Goal: Information Seeking & Learning: Learn about a topic

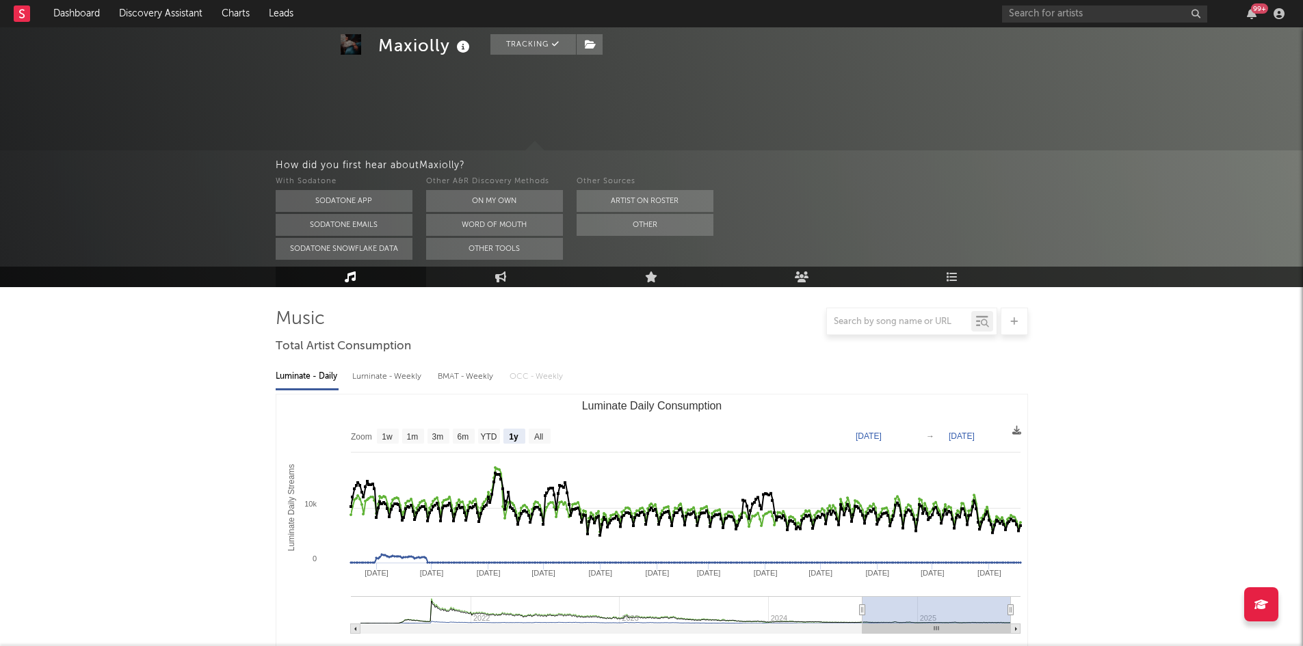
select select "1y"
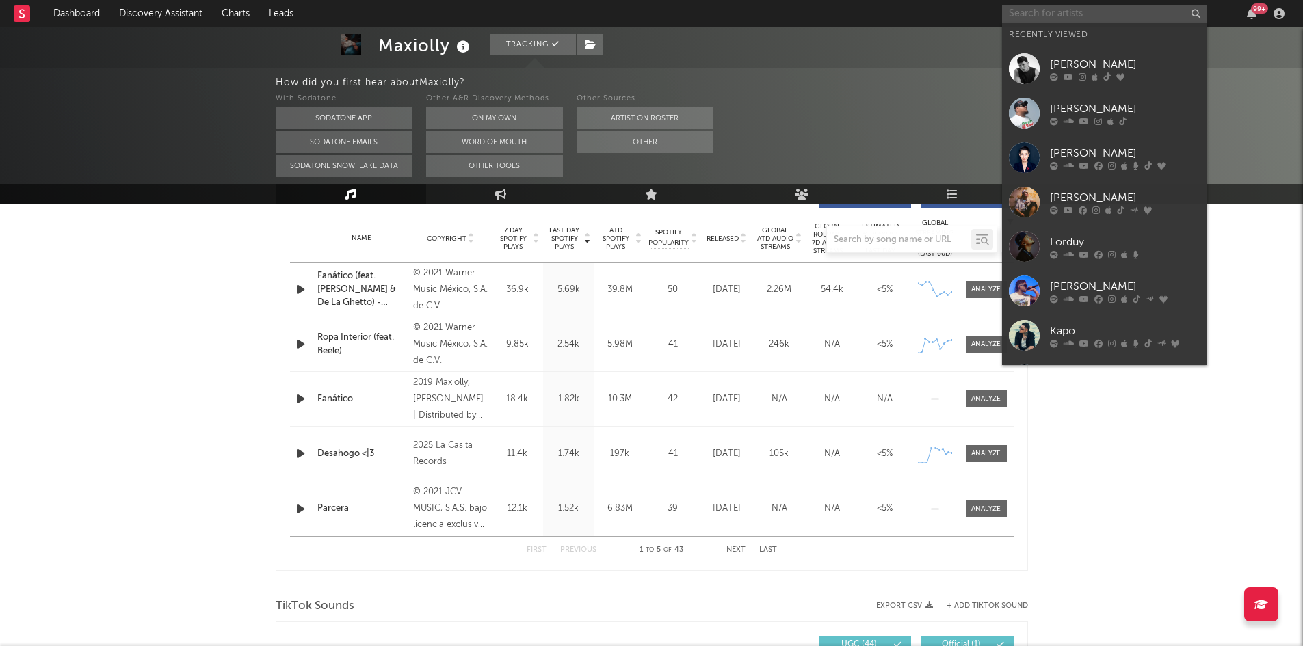
click at [1065, 16] on input "text" at bounding box center [1104, 13] width 205 height 17
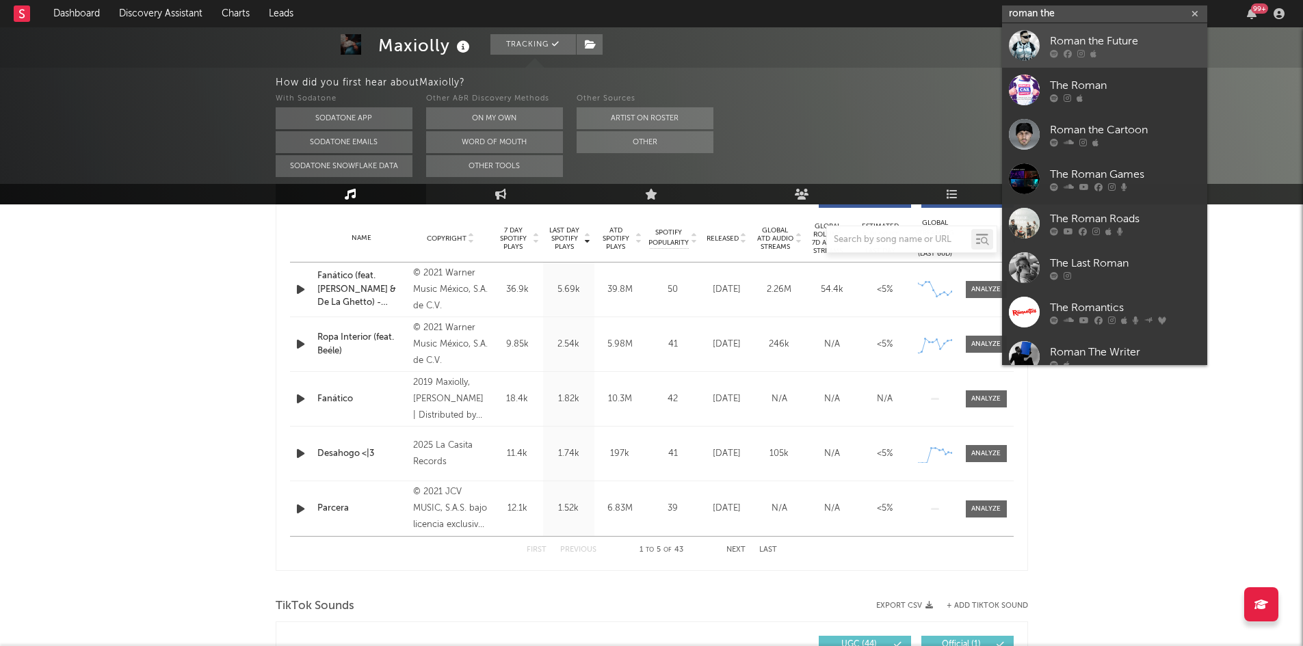
type input "roman the"
click at [1073, 37] on div "Roman the Future" at bounding box center [1125, 41] width 150 height 16
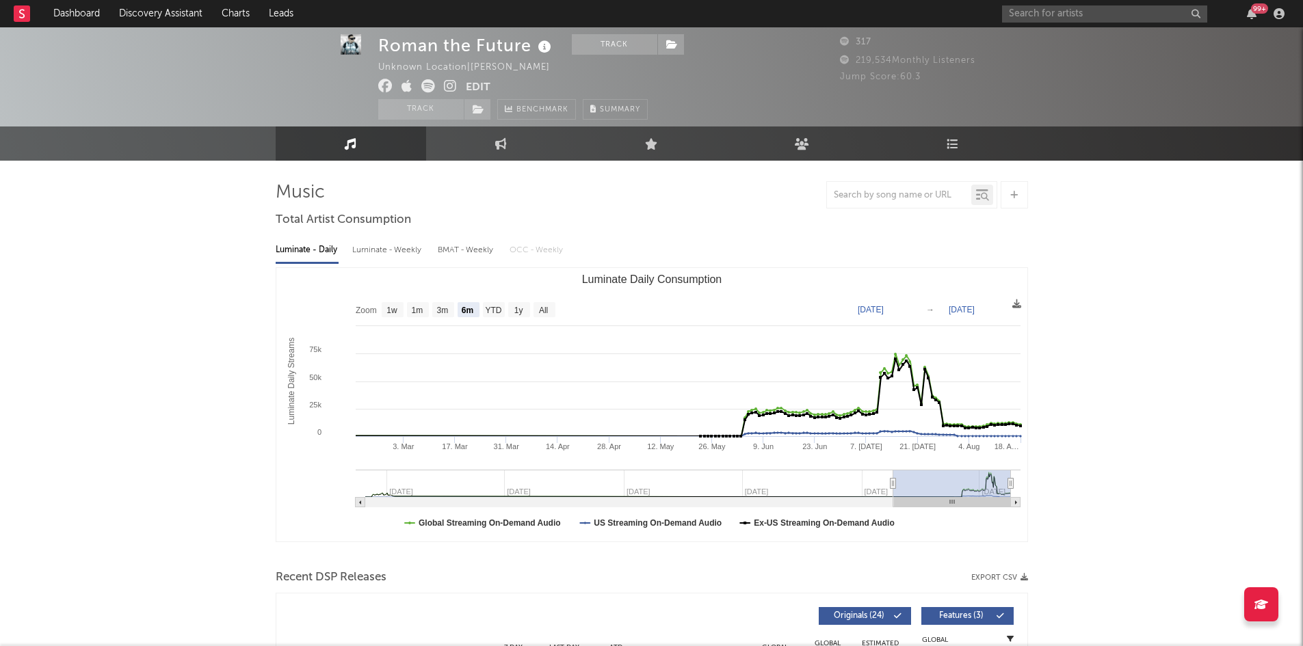
scroll to position [8, 0]
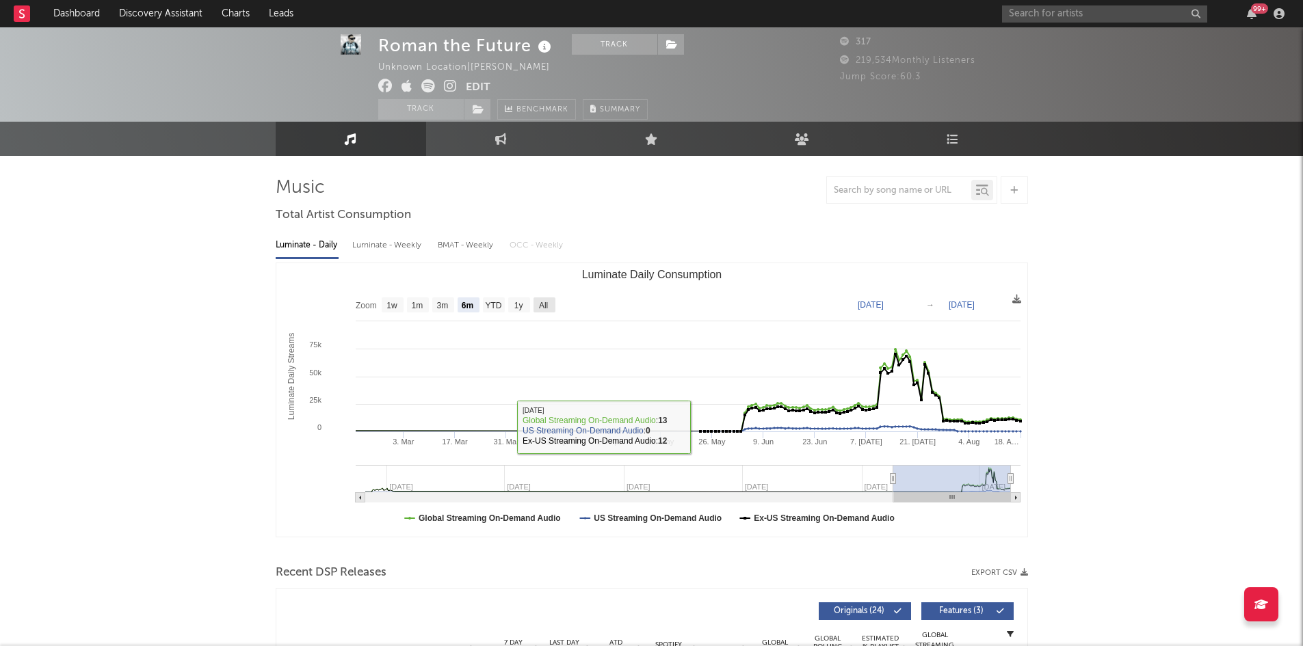
click at [547, 310] on text "All" at bounding box center [542, 306] width 9 height 10
select select "All"
type input "[DATE]"
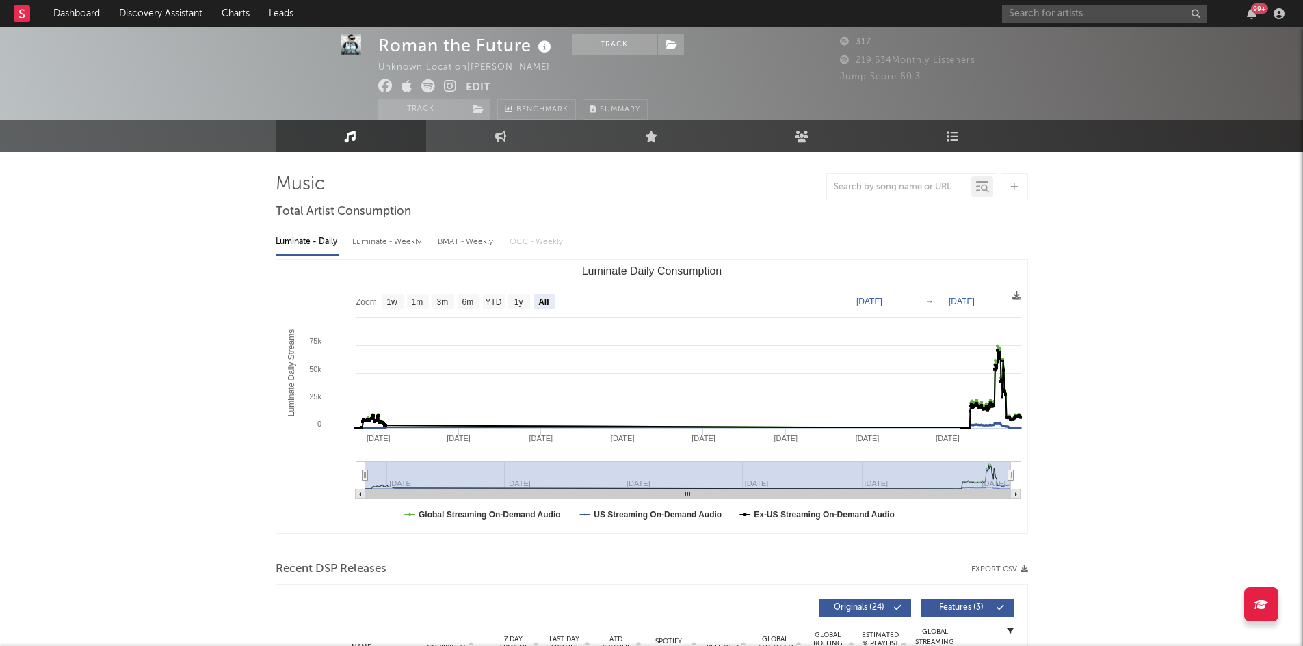
scroll to position [12, 0]
drag, startPoint x: 923, startPoint y: 75, endPoint x: 897, endPoint y: 73, distance: 25.3
click at [897, 73] on div "Jump Score: 60.3" at bounding box center [934, 77] width 188 height 16
click at [935, 82] on div "Jump Score: 60.3" at bounding box center [934, 77] width 188 height 16
click at [516, 300] on text "1y" at bounding box center [518, 302] width 9 height 10
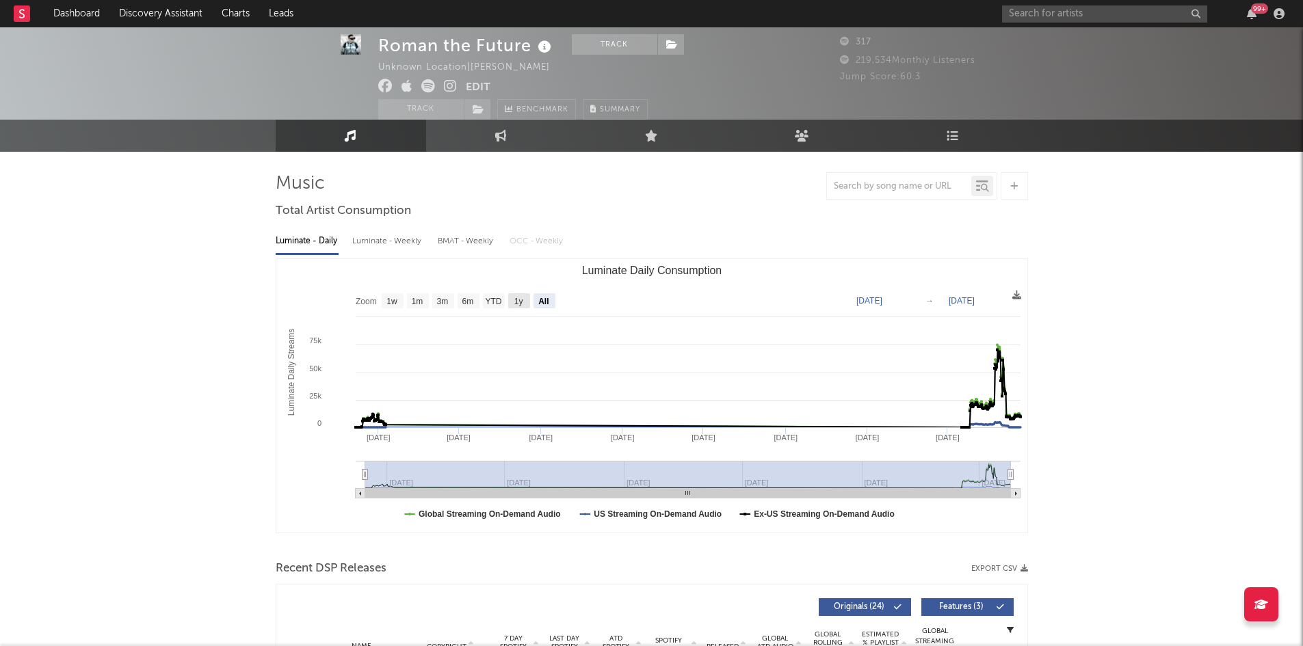
select select "1y"
type input "[DATE]"
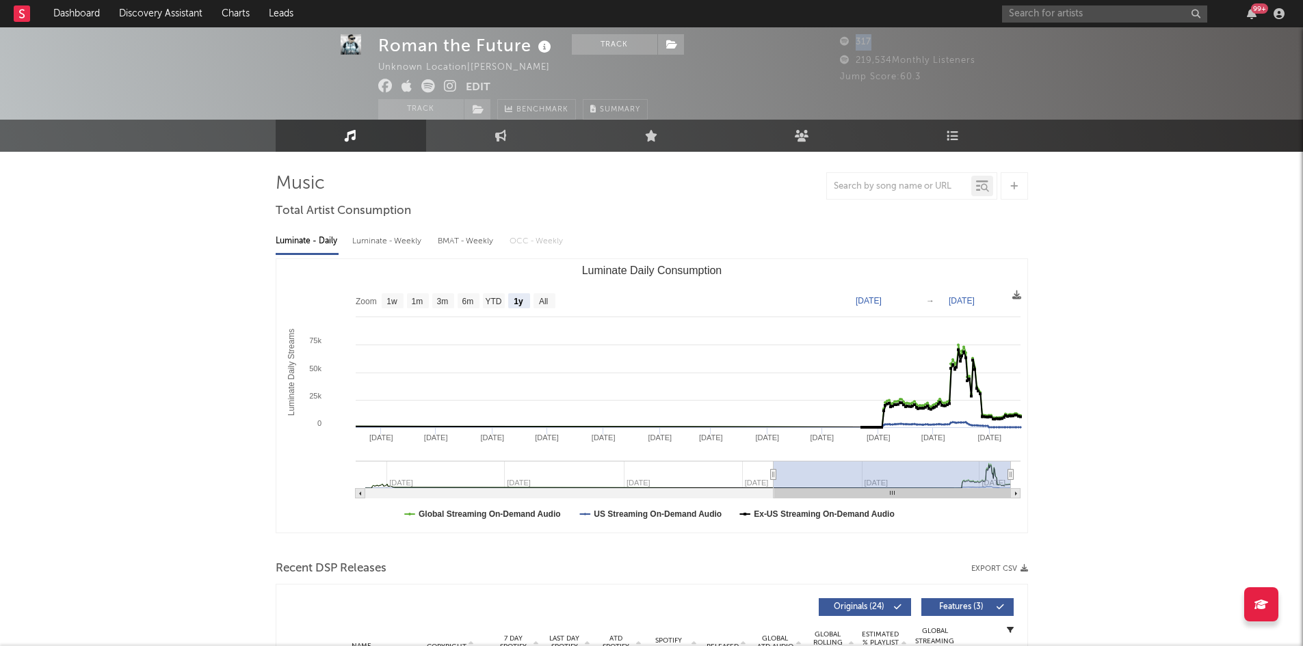
drag, startPoint x: 876, startPoint y: 34, endPoint x: 841, endPoint y: 40, distance: 36.0
click at [841, 40] on div "317" at bounding box center [887, 42] width 94 height 16
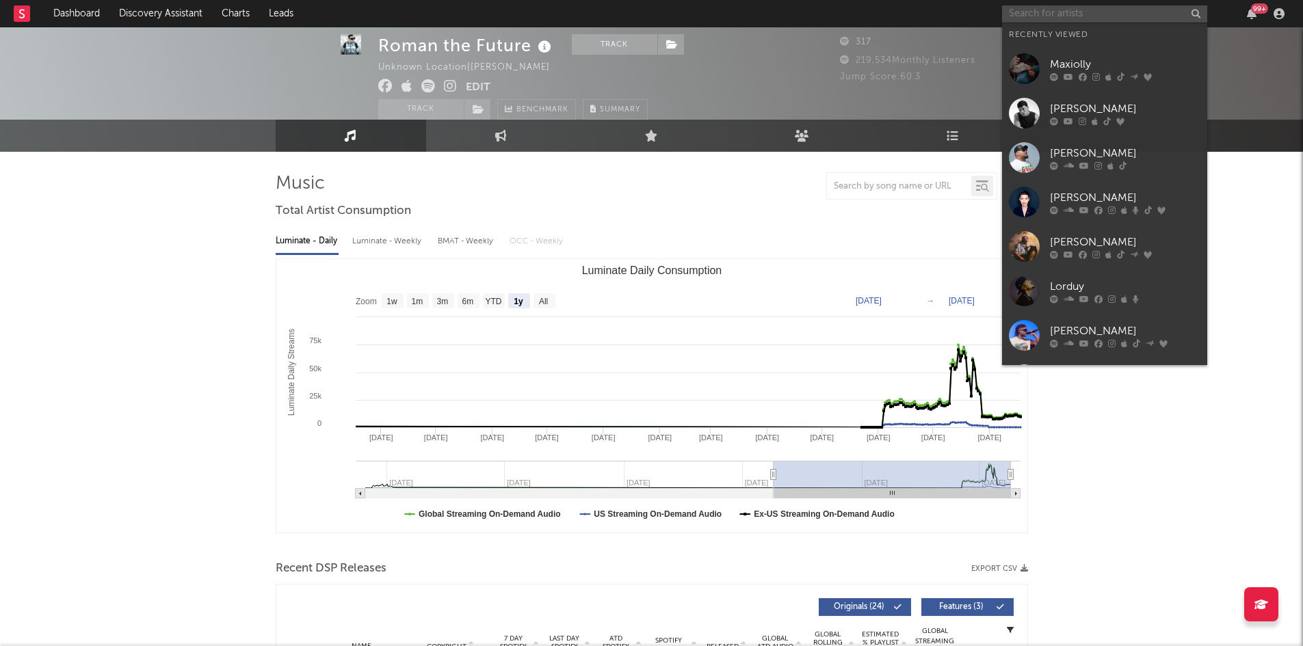
click at [1117, 17] on input "text" at bounding box center [1104, 13] width 205 height 17
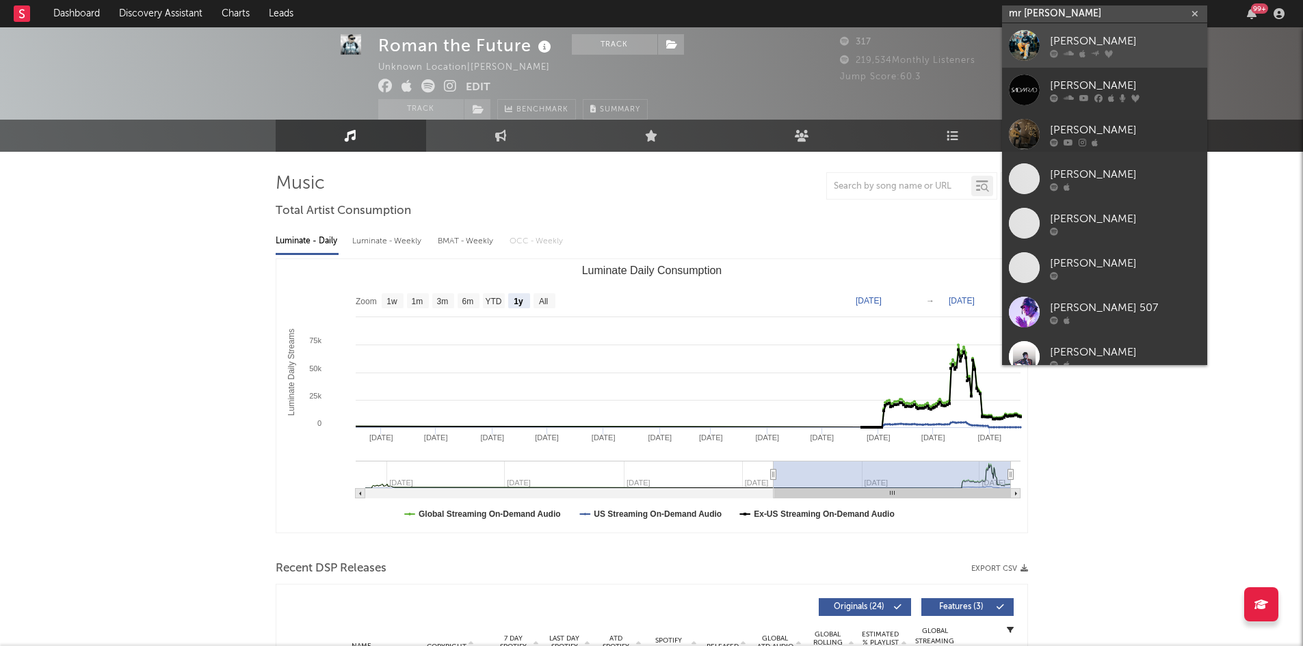
type input "mr [PERSON_NAME]"
click at [1111, 31] on link "[PERSON_NAME]" at bounding box center [1104, 45] width 205 height 44
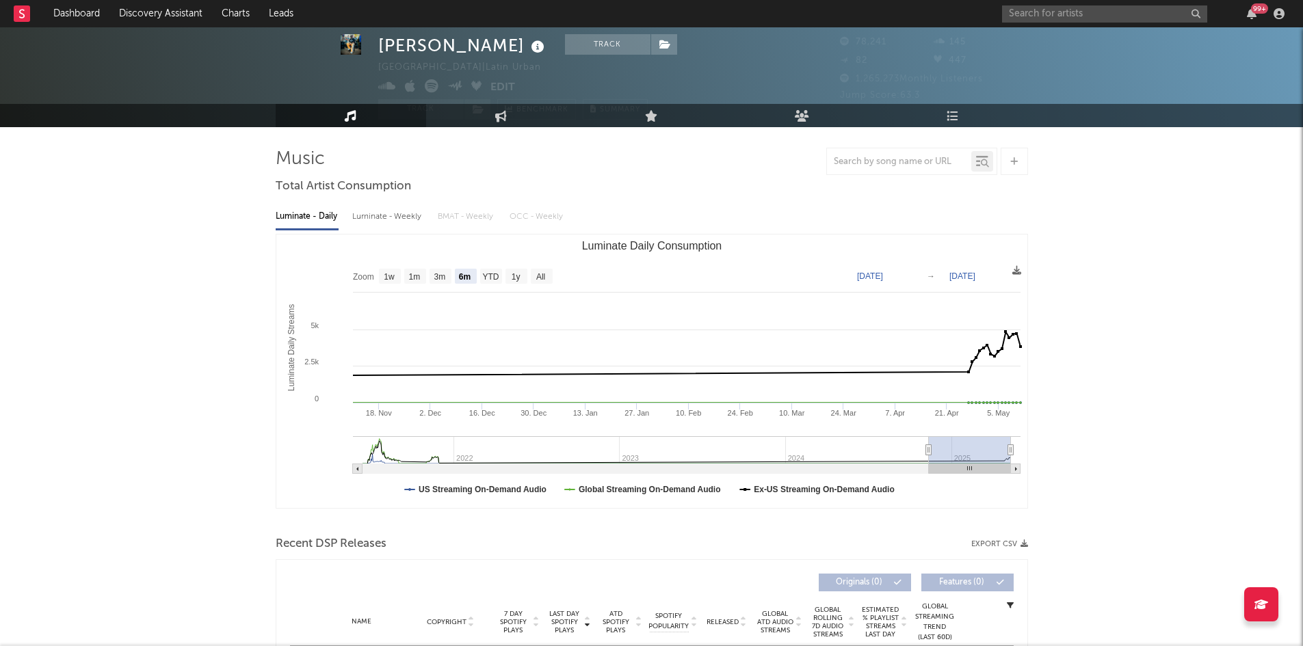
scroll to position [38, 0]
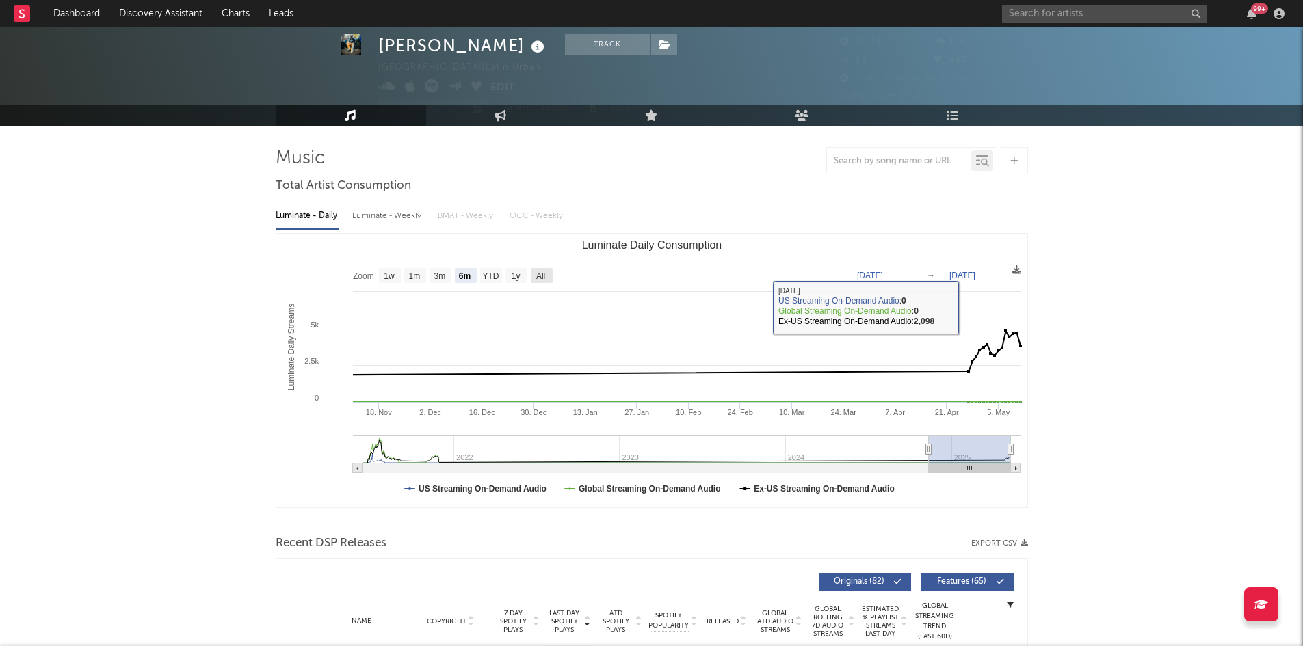
click at [549, 280] on rect "Luminate Daily Consumption" at bounding box center [542, 275] width 22 height 15
select select "All"
type input "[DATE]"
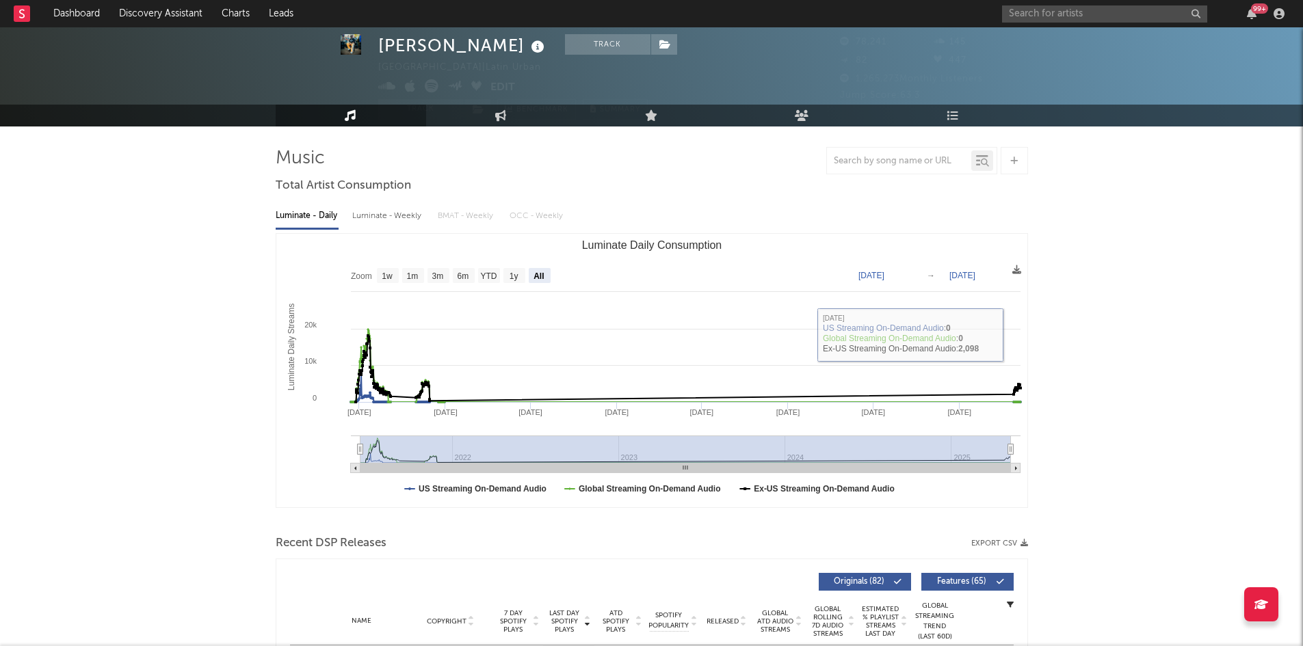
scroll to position [0, 0]
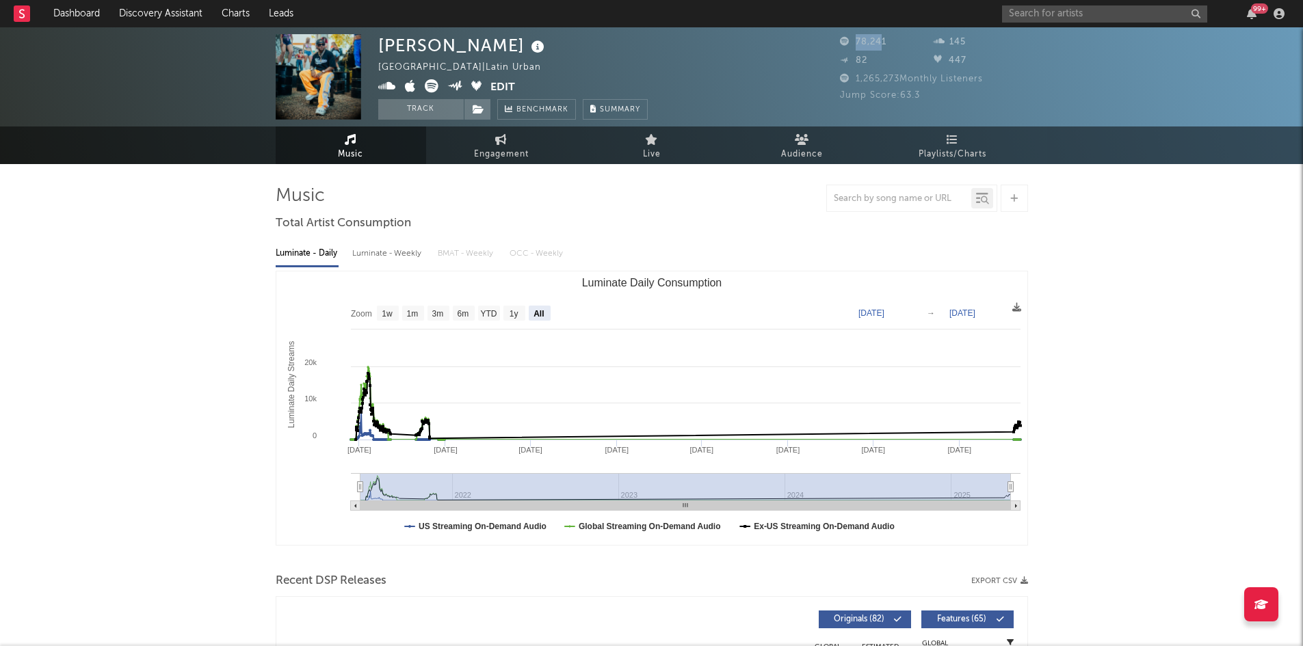
drag, startPoint x: 874, startPoint y: 36, endPoint x: 848, endPoint y: 34, distance: 26.0
click at [848, 34] on div "78,241" at bounding box center [887, 42] width 94 height 16
